Goal: Task Accomplishment & Management: Manage account settings

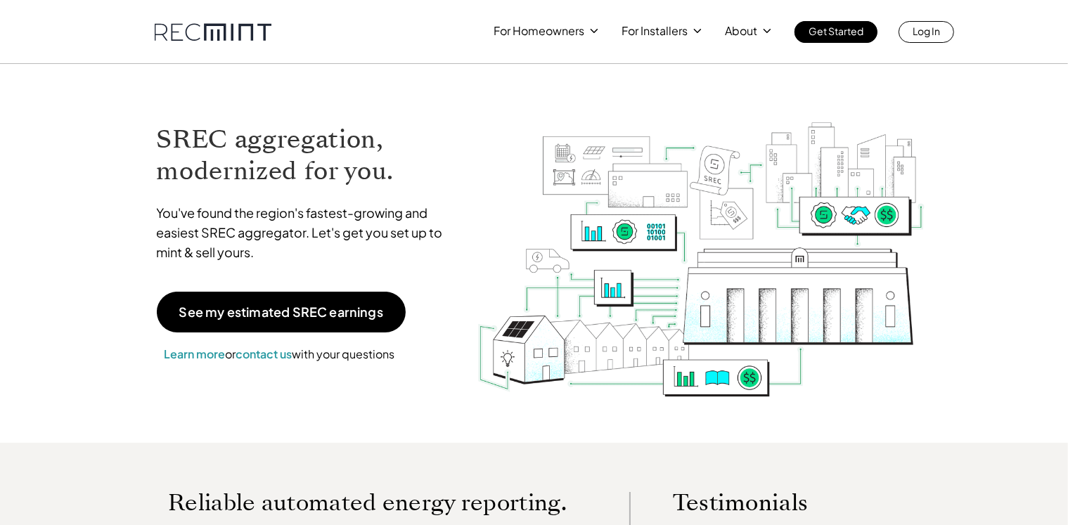
click at [936, 32] on p "Log In" at bounding box center [925, 31] width 27 height 20
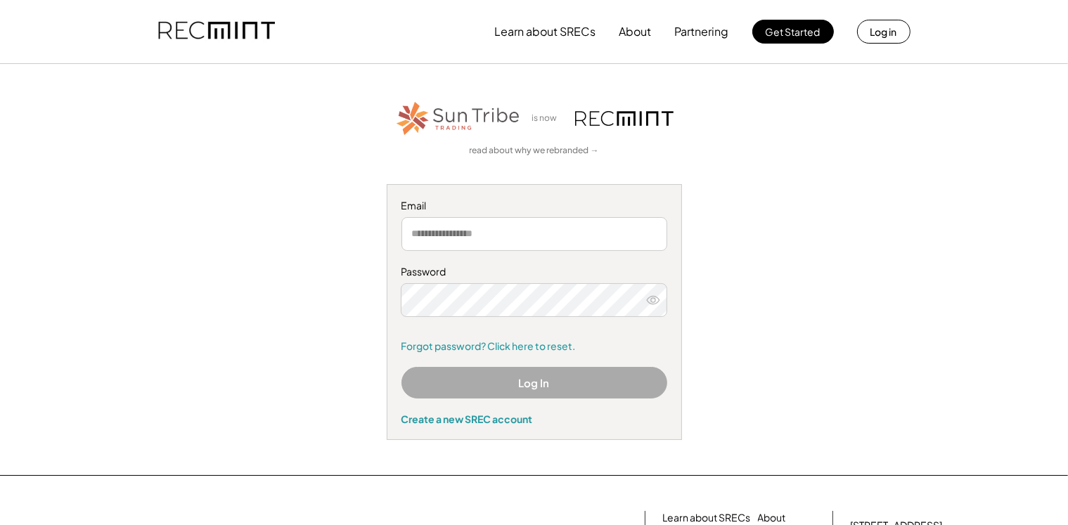
click at [505, 237] on input "email" at bounding box center [534, 234] width 266 height 34
type input "**********"
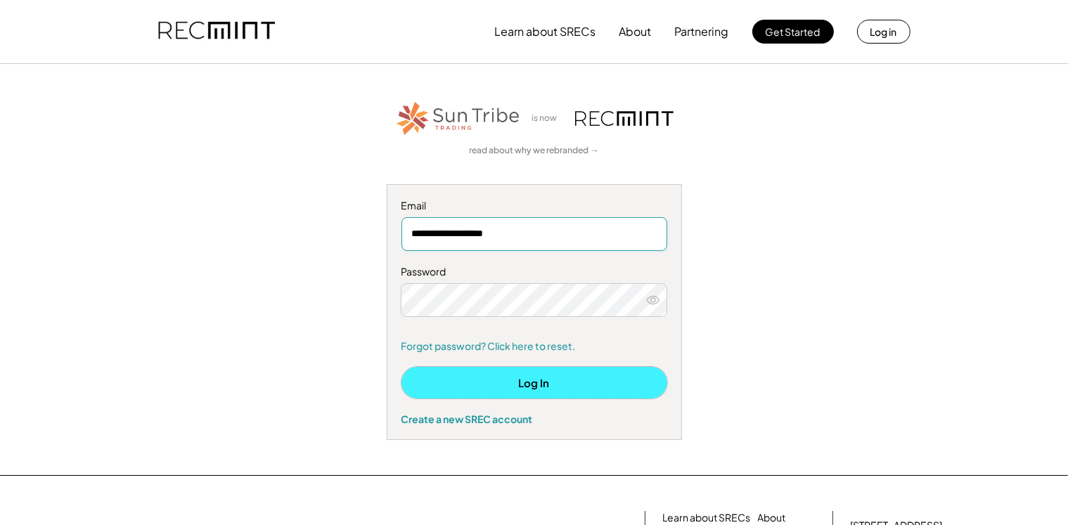
click at [514, 382] on button "Log In" at bounding box center [534, 383] width 266 height 32
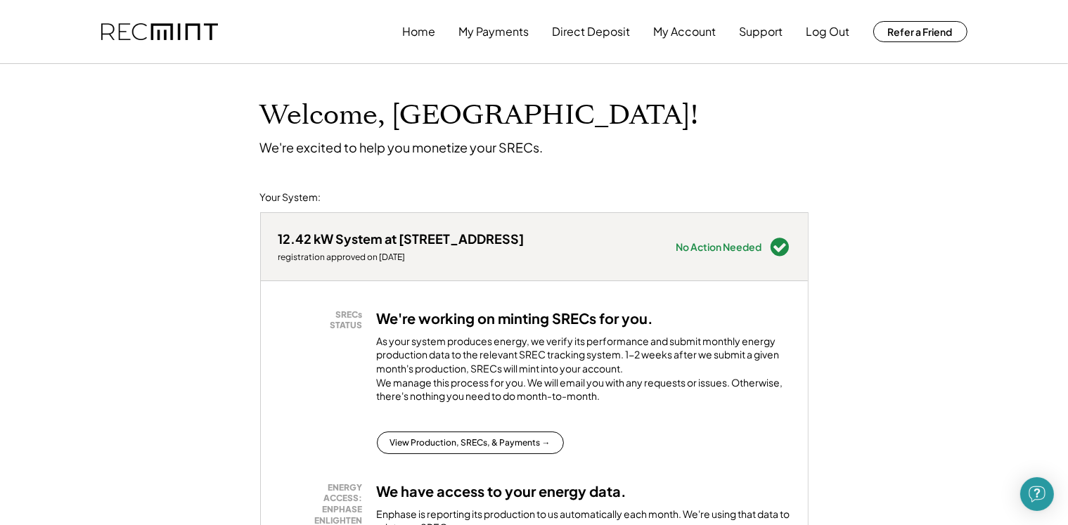
click at [394, 235] on div "12.42 kW System at 11638 Hickory Lake Ter" at bounding box center [401, 239] width 246 height 16
click at [389, 235] on div "12.42 kW System at 11638 Hickory Lake Ter" at bounding box center [401, 239] width 246 height 16
click at [422, 252] on div "registration approved on 9/13/25" at bounding box center [401, 257] width 246 height 11
click at [753, 247] on div "No Action Needed" at bounding box center [719, 247] width 86 height 10
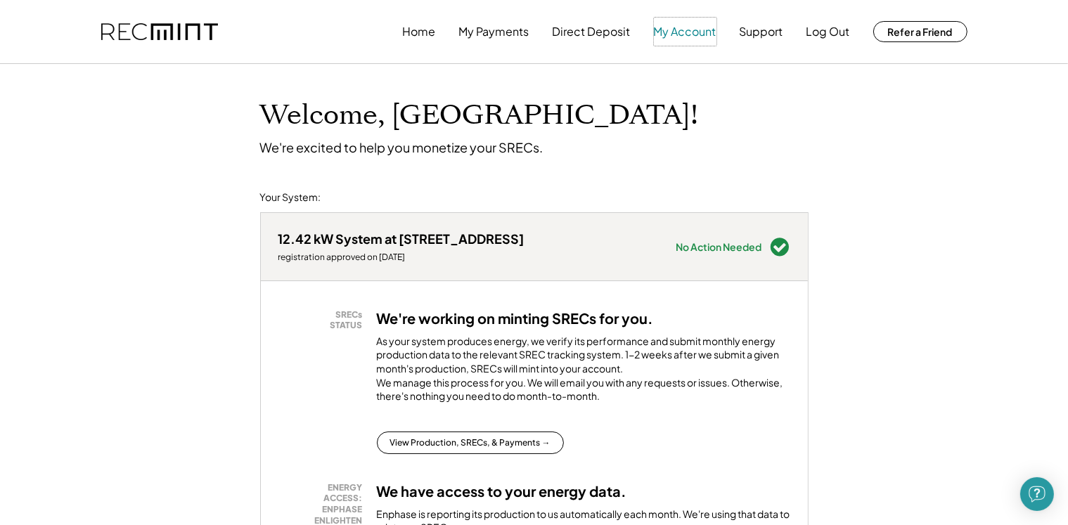
click at [683, 33] on button "My Account" at bounding box center [685, 32] width 63 height 28
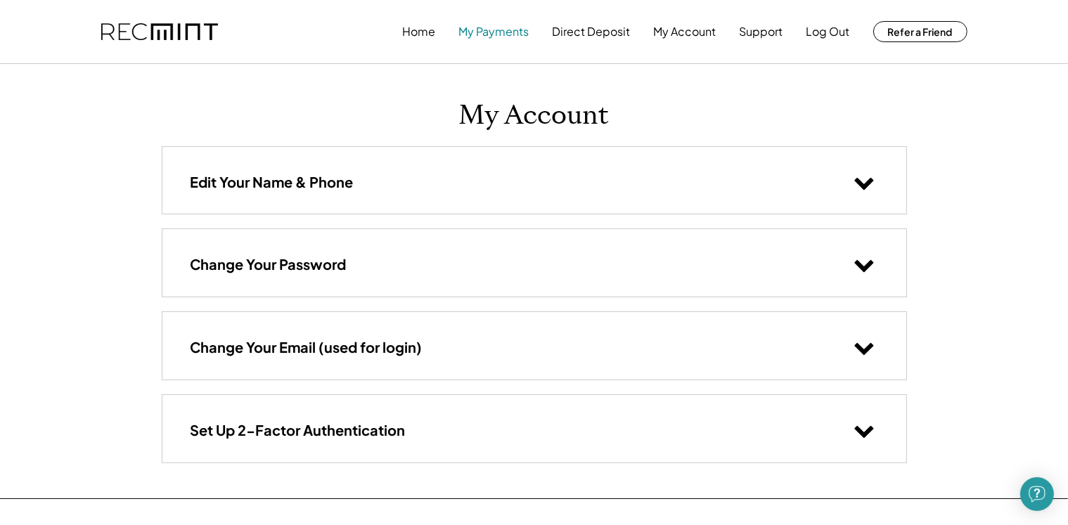
click at [497, 36] on button "My Payments" at bounding box center [494, 32] width 70 height 28
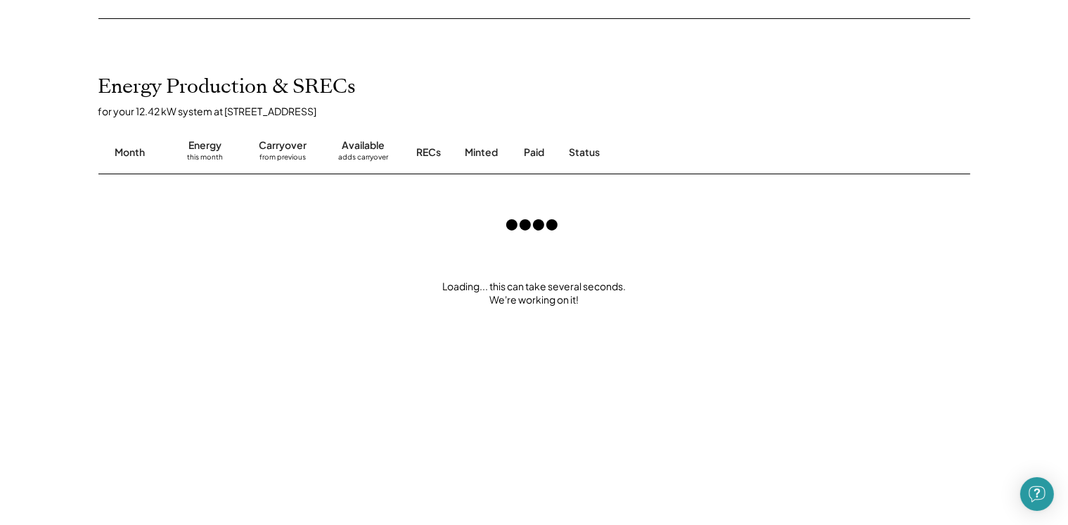
scroll to position [281, 0]
